Goal: Transaction & Acquisition: Subscribe to service/newsletter

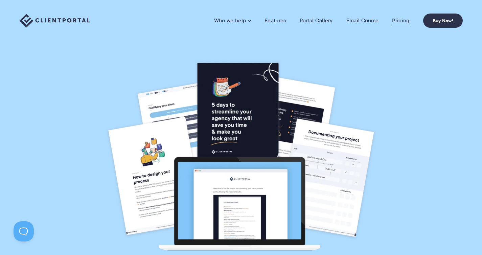
click at [406, 21] on link "Pricing" at bounding box center [400, 20] width 17 height 7
click at [400, 23] on link "Pricing" at bounding box center [400, 20] width 17 height 7
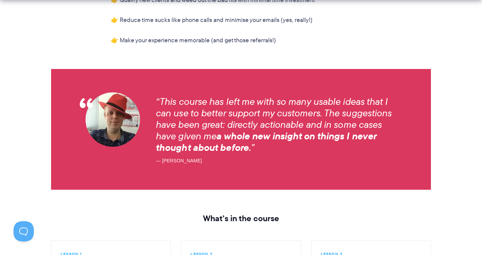
scroll to position [671, 0]
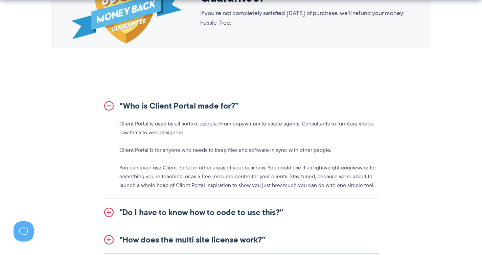
scroll to position [715, 0]
